Goal: Navigation & Orientation: Find specific page/section

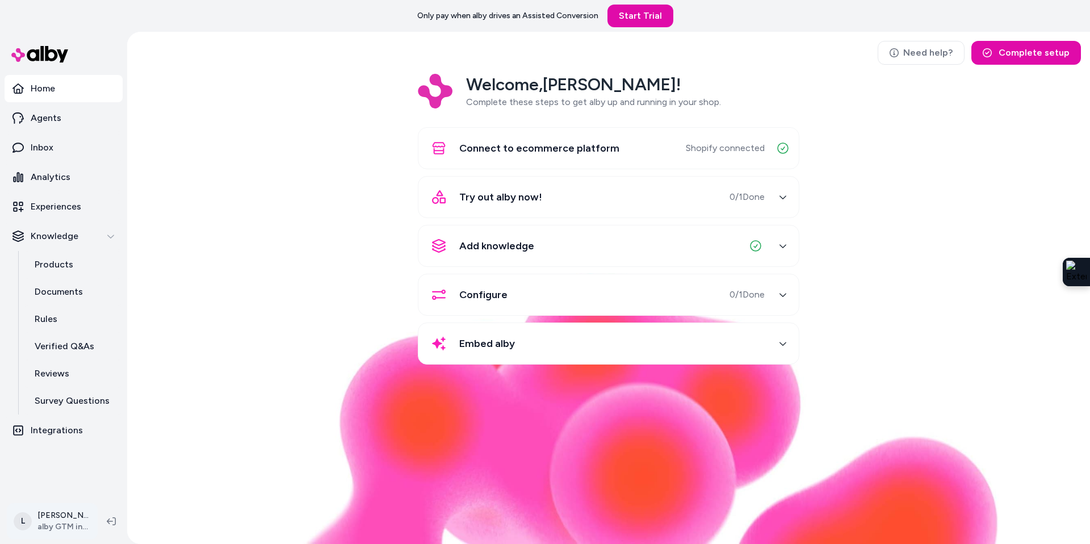
click at [47, 522] on html "Only pay when alby drives an Assisted Conversion Start Trial Home Agents Inbox …" at bounding box center [545, 272] width 1090 height 544
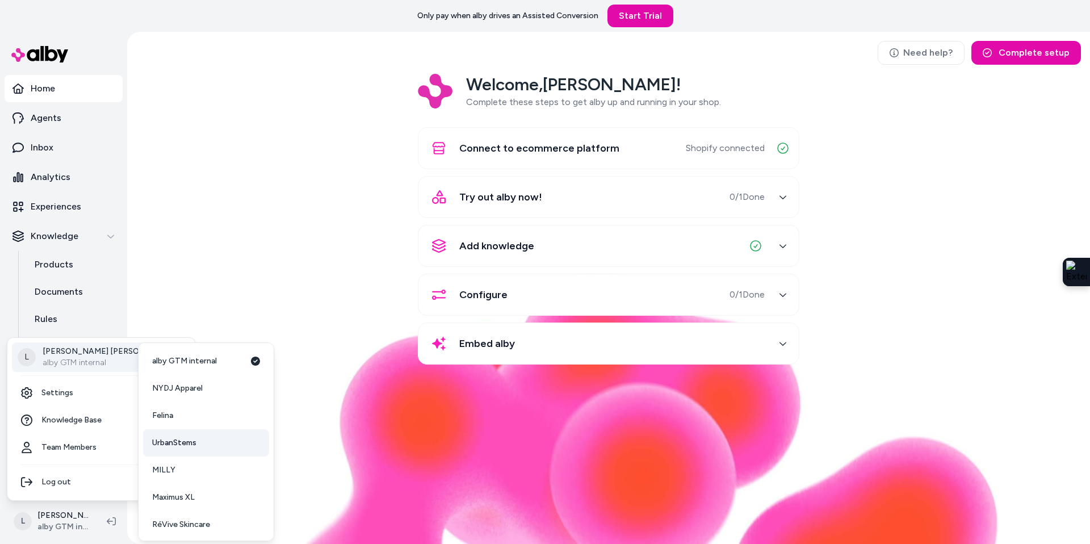
click at [176, 447] on span "UrbanStems" at bounding box center [174, 442] width 44 height 11
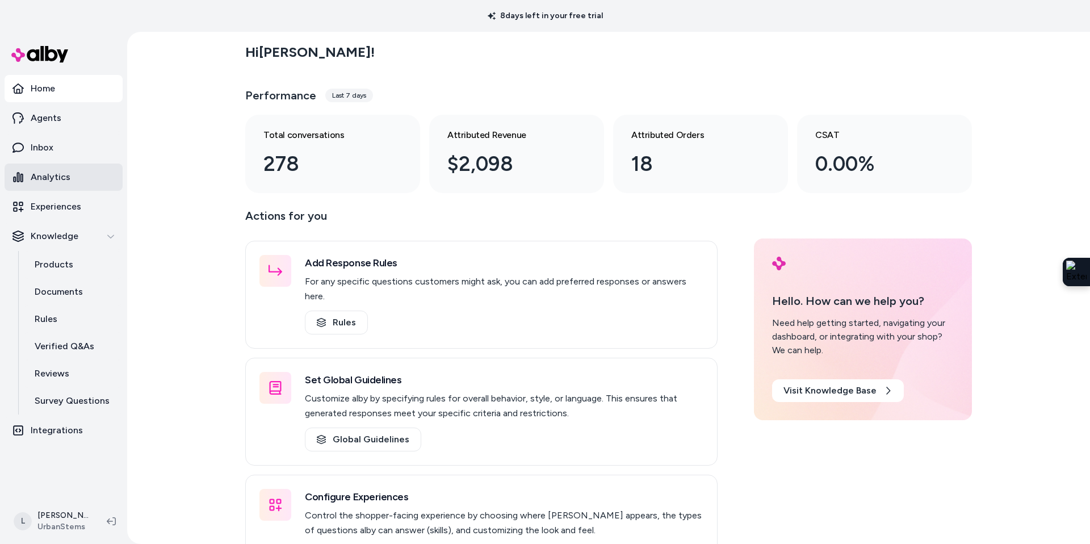
click at [57, 181] on p "Analytics" at bounding box center [51, 177] width 40 height 14
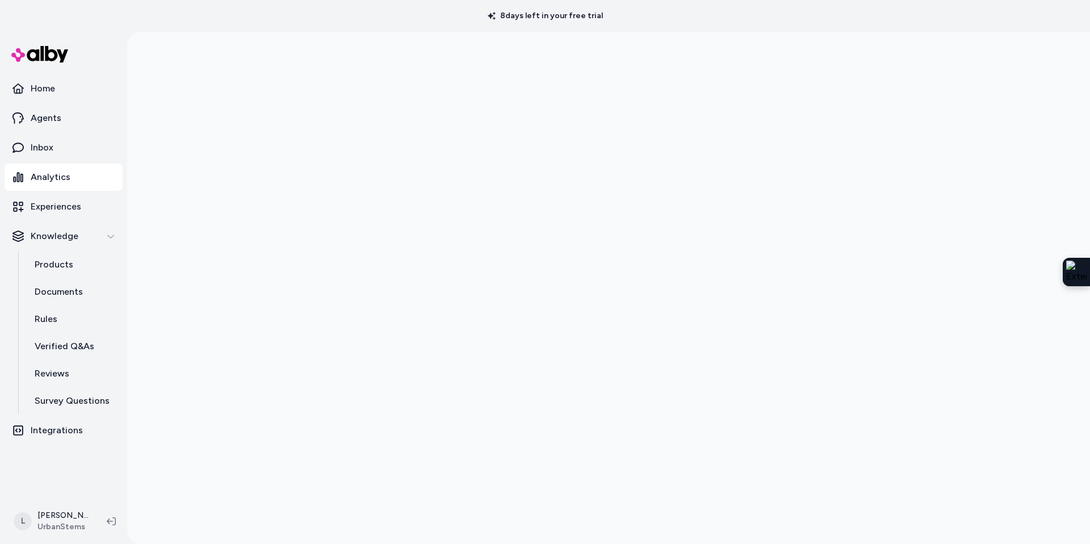
click at [219, 72] on div at bounding box center [608, 304] width 963 height 544
click at [65, 513] on html "8 days left in your free trial Home Agents Inbox Analytics Experiences Knowledg…" at bounding box center [545, 272] width 1090 height 544
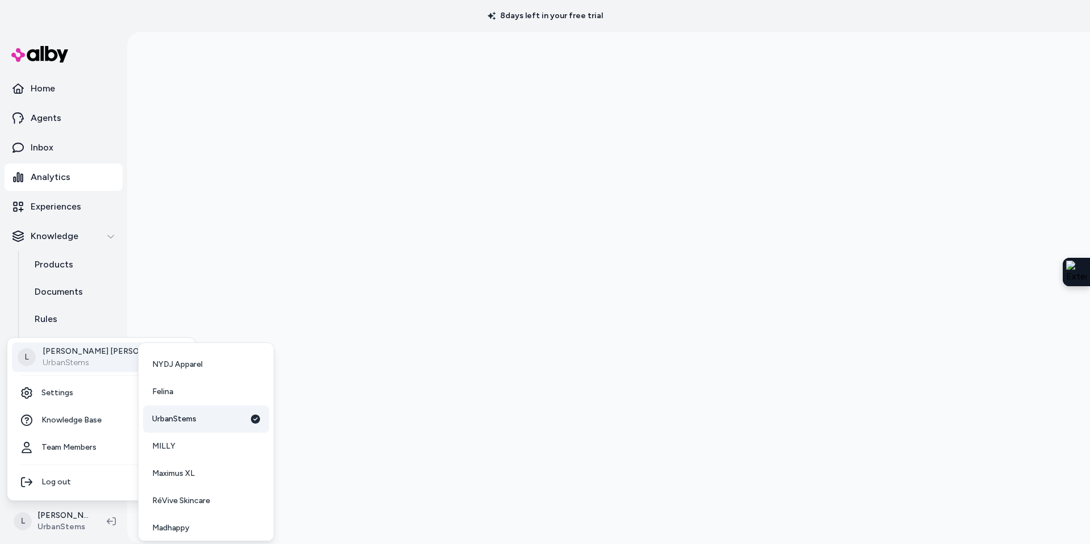
scroll to position [30, 0]
click at [180, 474] on link "Maximus XL" at bounding box center [206, 467] width 126 height 27
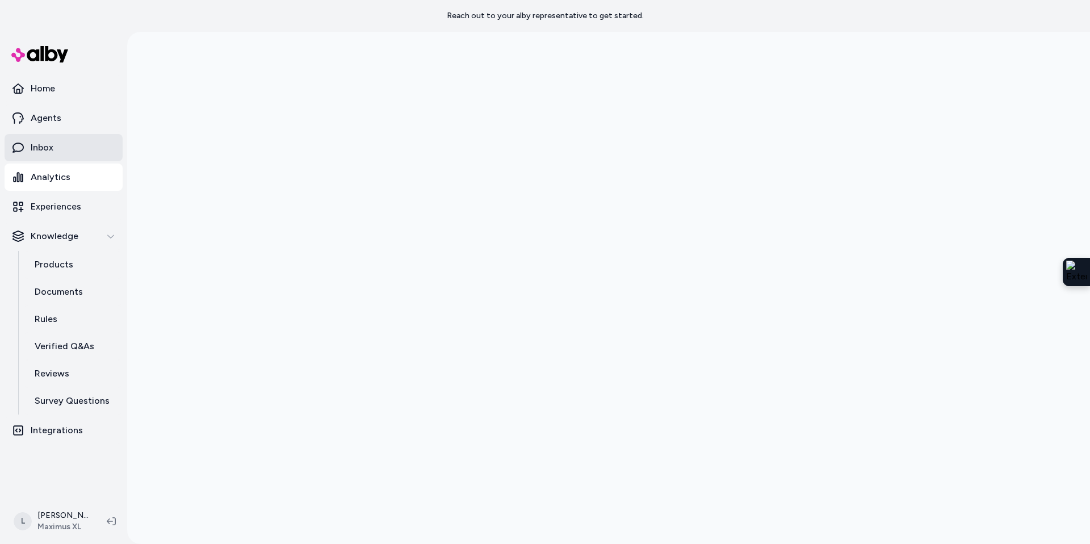
click at [51, 150] on p "Inbox" at bounding box center [42, 148] width 23 height 14
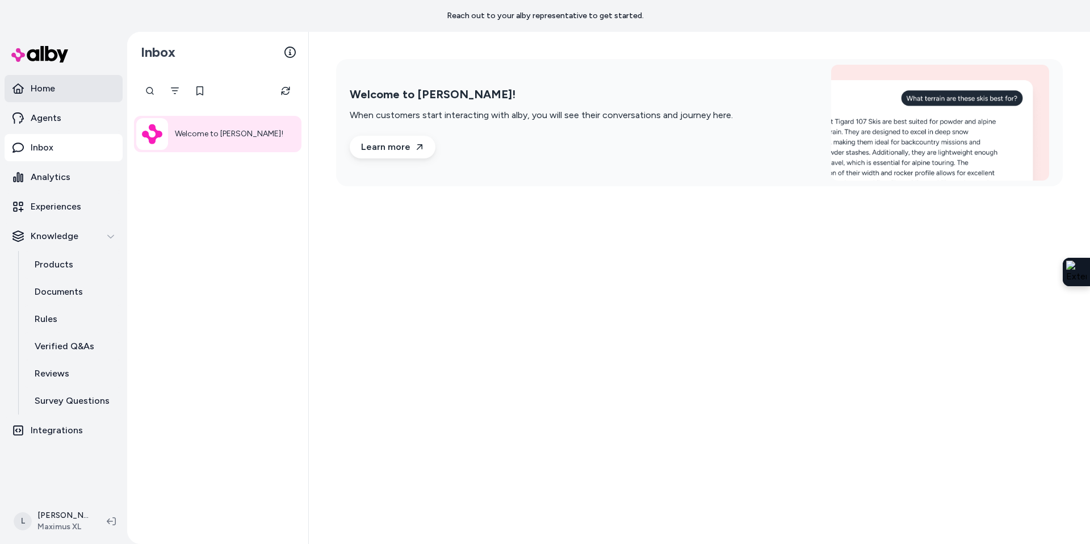
click at [41, 89] on p "Home" at bounding box center [43, 89] width 24 height 14
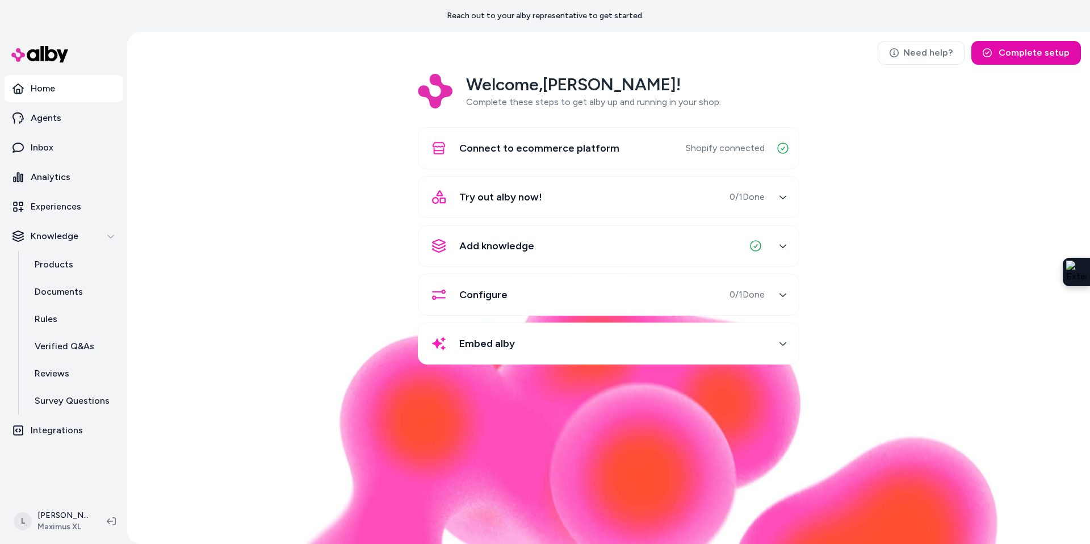
click at [564, 243] on div "Add knowledge" at bounding box center [595, 245] width 340 height 27
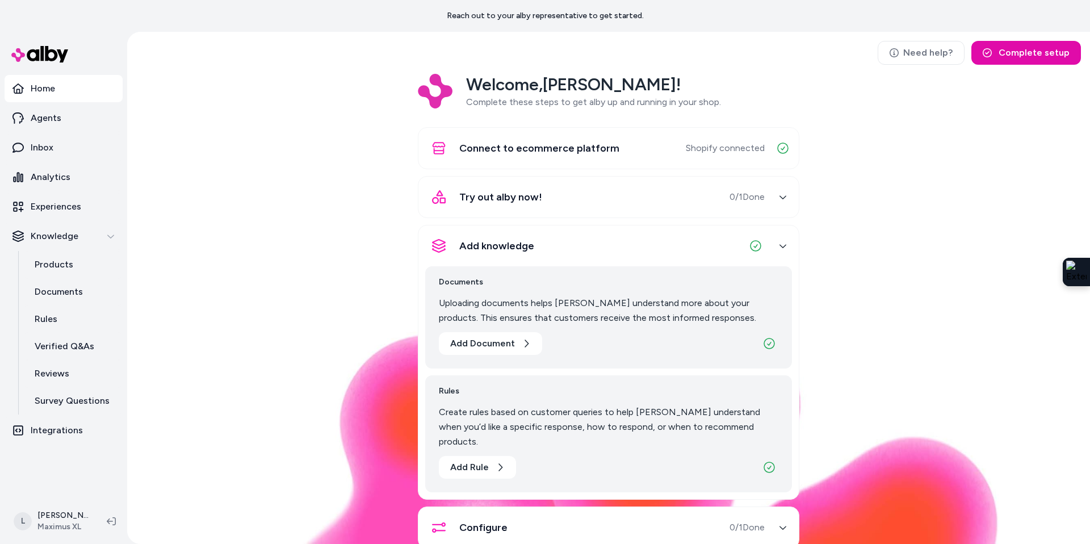
click at [564, 243] on div "Add knowledge" at bounding box center [595, 245] width 340 height 27
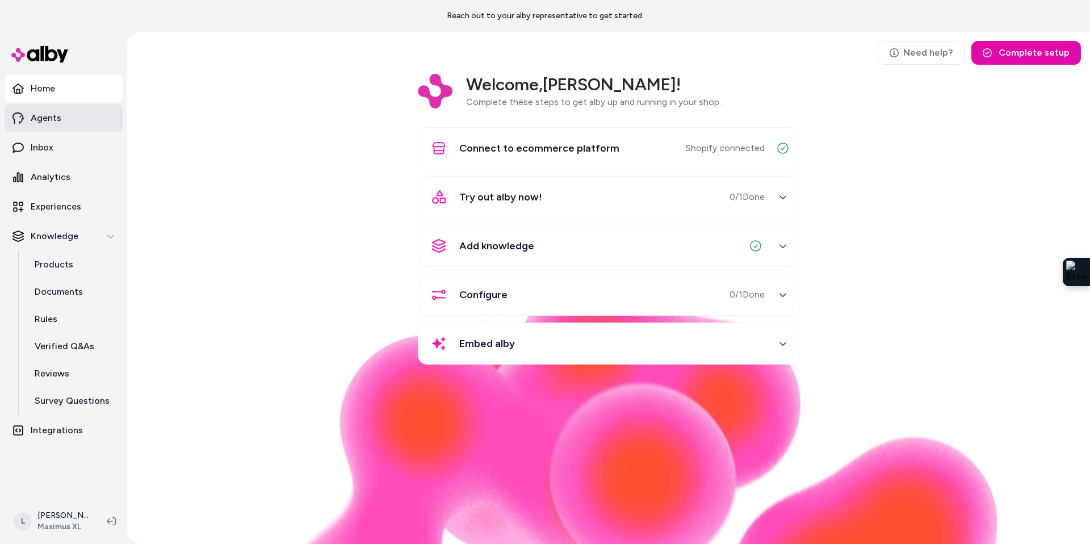
click at [36, 122] on p "Agents" at bounding box center [46, 118] width 31 height 14
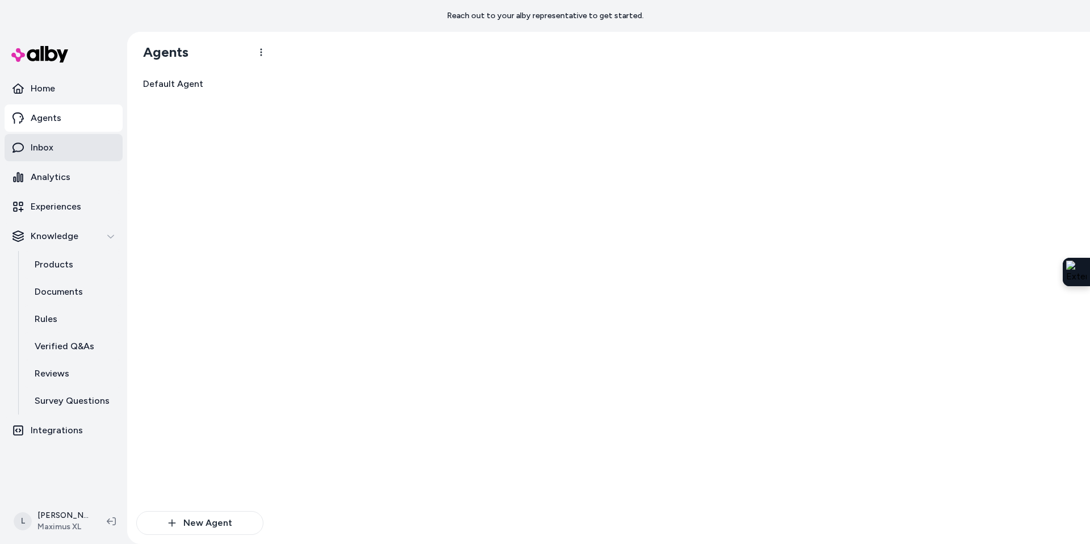
click at [44, 154] on link "Inbox" at bounding box center [64, 147] width 118 height 27
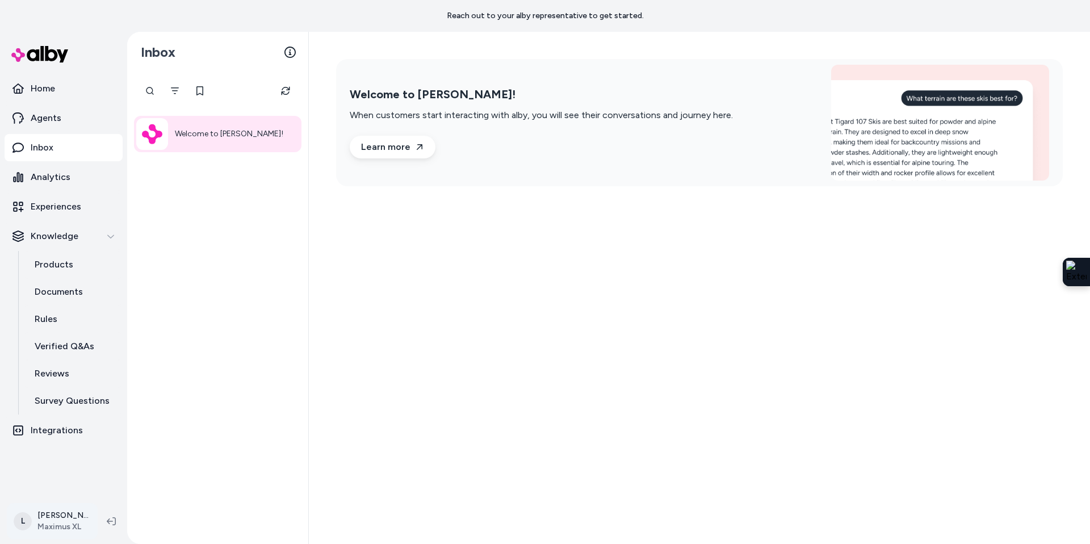
click at [47, 530] on html "Reach out to your alby representative to get started. Home Agents Inbox Analyti…" at bounding box center [545, 272] width 1090 height 544
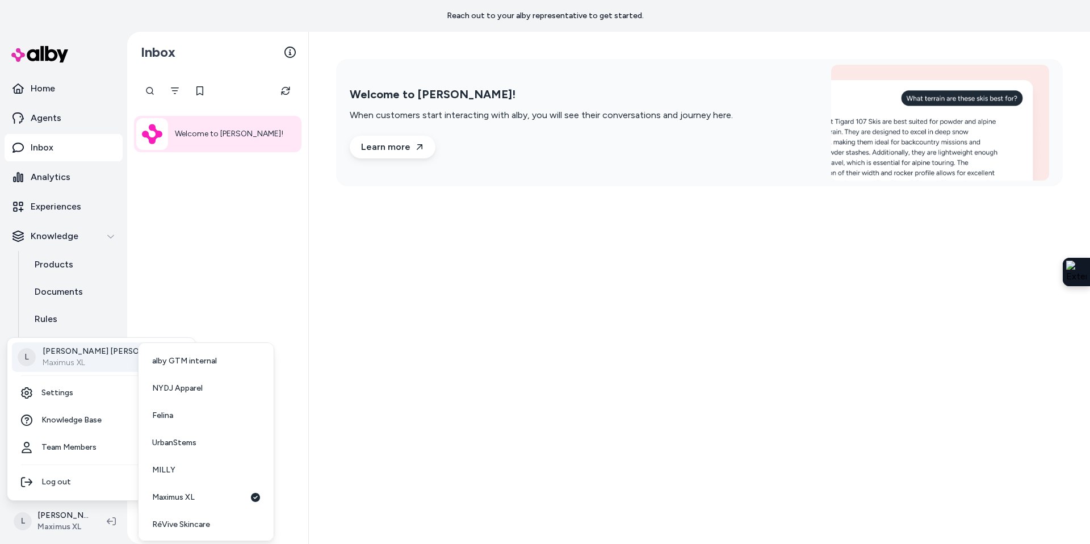
click at [240, 304] on html "Reach out to your alby representative to get started. Home Agents Inbox Analyti…" at bounding box center [545, 272] width 1090 height 544
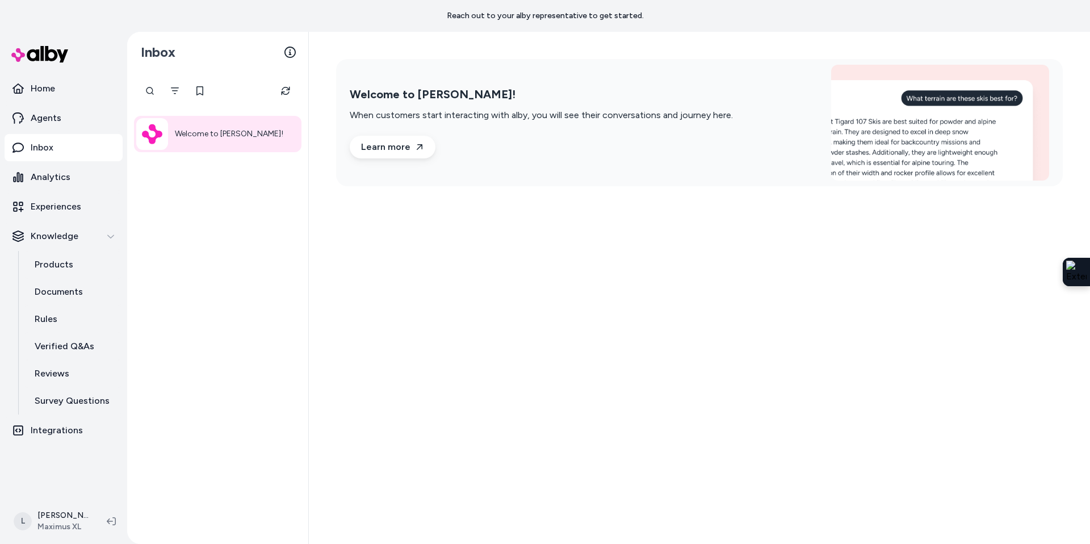
click at [62, 447] on nav "Home Agents Inbox Analytics Experiences Knowledge Products Documents Rules Veri…" at bounding box center [64, 285] width 118 height 421
click at [59, 428] on p "Integrations" at bounding box center [57, 431] width 52 height 14
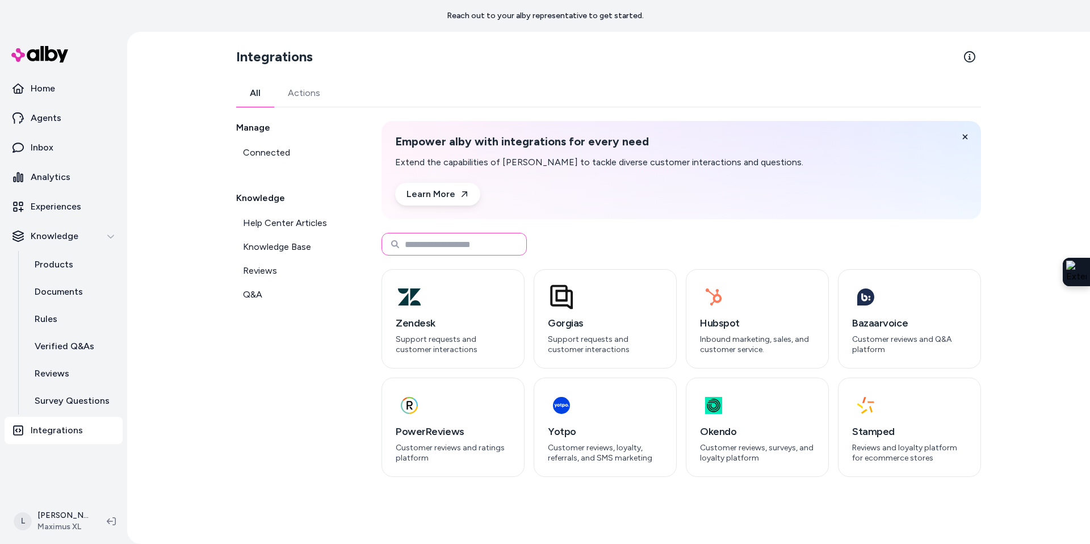
click at [418, 244] on input at bounding box center [454, 244] width 145 height 23
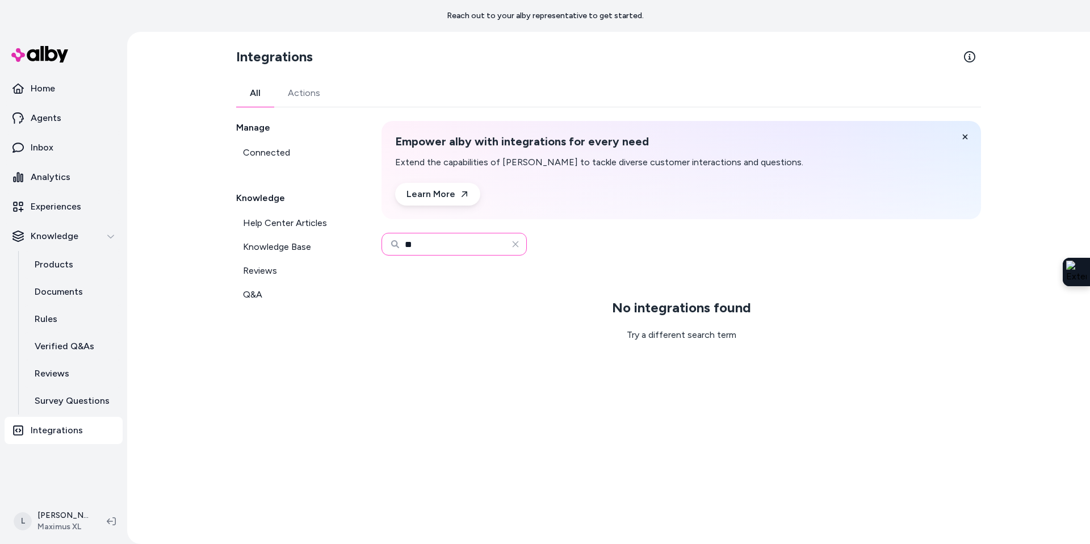
type input "*"
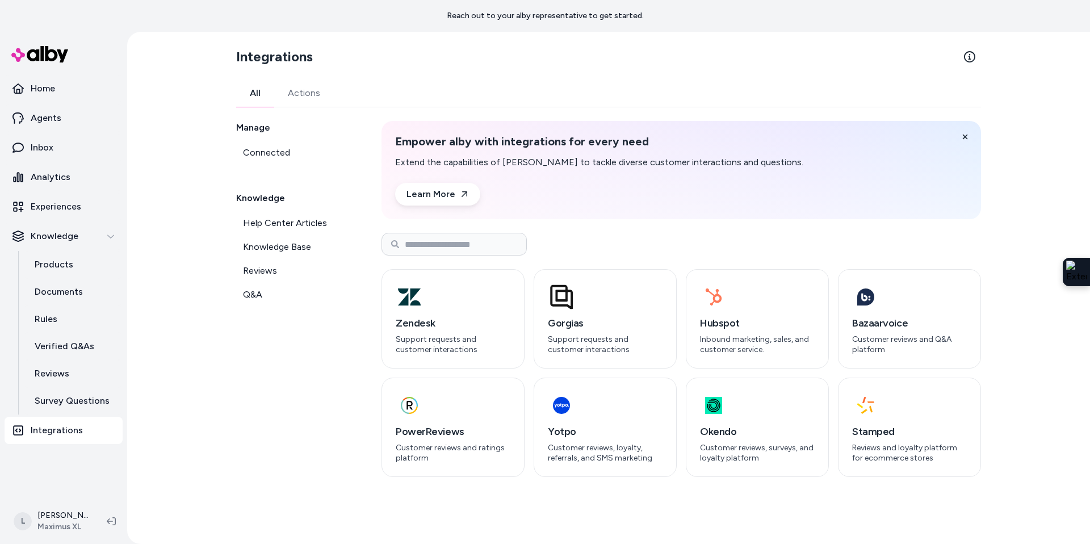
click at [277, 312] on div "Manage Connected Knowledge Help Center Articles Knowledge Base Reviews Q&A" at bounding box center [295, 299] width 118 height 356
click at [273, 355] on div "Manage Connected Knowledge Help Center Articles Knowledge Base Reviews Q&A" at bounding box center [295, 299] width 118 height 356
click at [15, 74] on div at bounding box center [73, 54] width 136 height 41
click at [46, 93] on p "Home" at bounding box center [43, 89] width 24 height 14
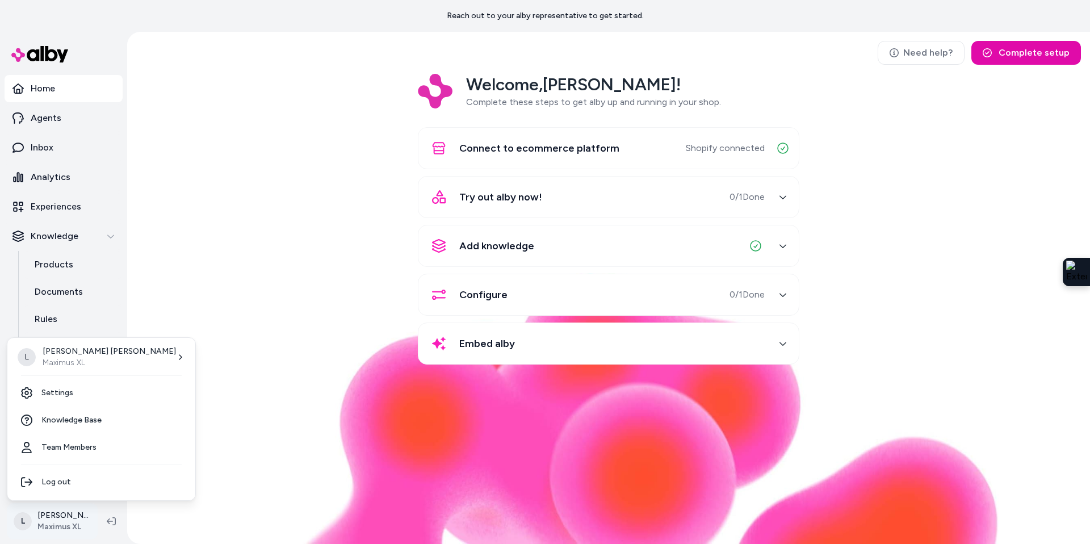
click at [43, 515] on html "Reach out to your alby representative to get started. Home Agents Inbox Analyti…" at bounding box center [545, 272] width 1090 height 544
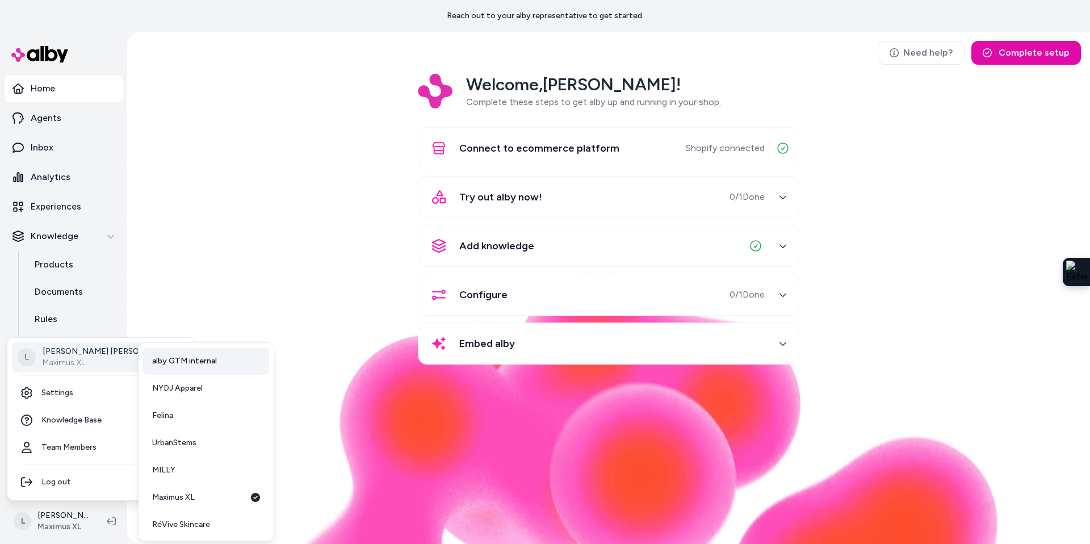
click at [158, 367] on link "alby GTM internal" at bounding box center [206, 361] width 126 height 27
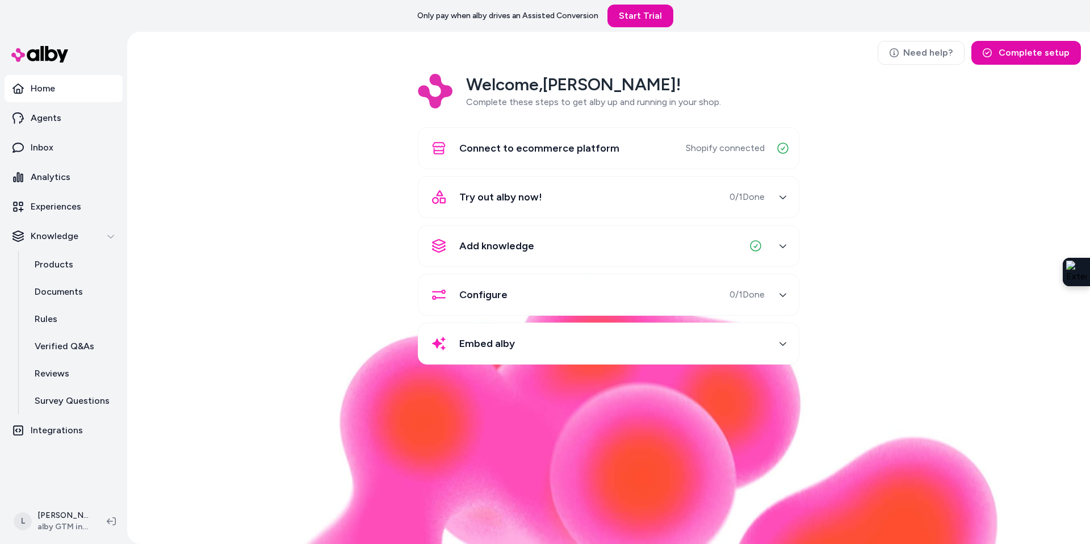
click at [365, 45] on div "Need help? Complete setup Welcome, Logan ! Complete these steps to get alby up …" at bounding box center [608, 288] width 963 height 512
